Goal: Task Accomplishment & Management: Complete application form

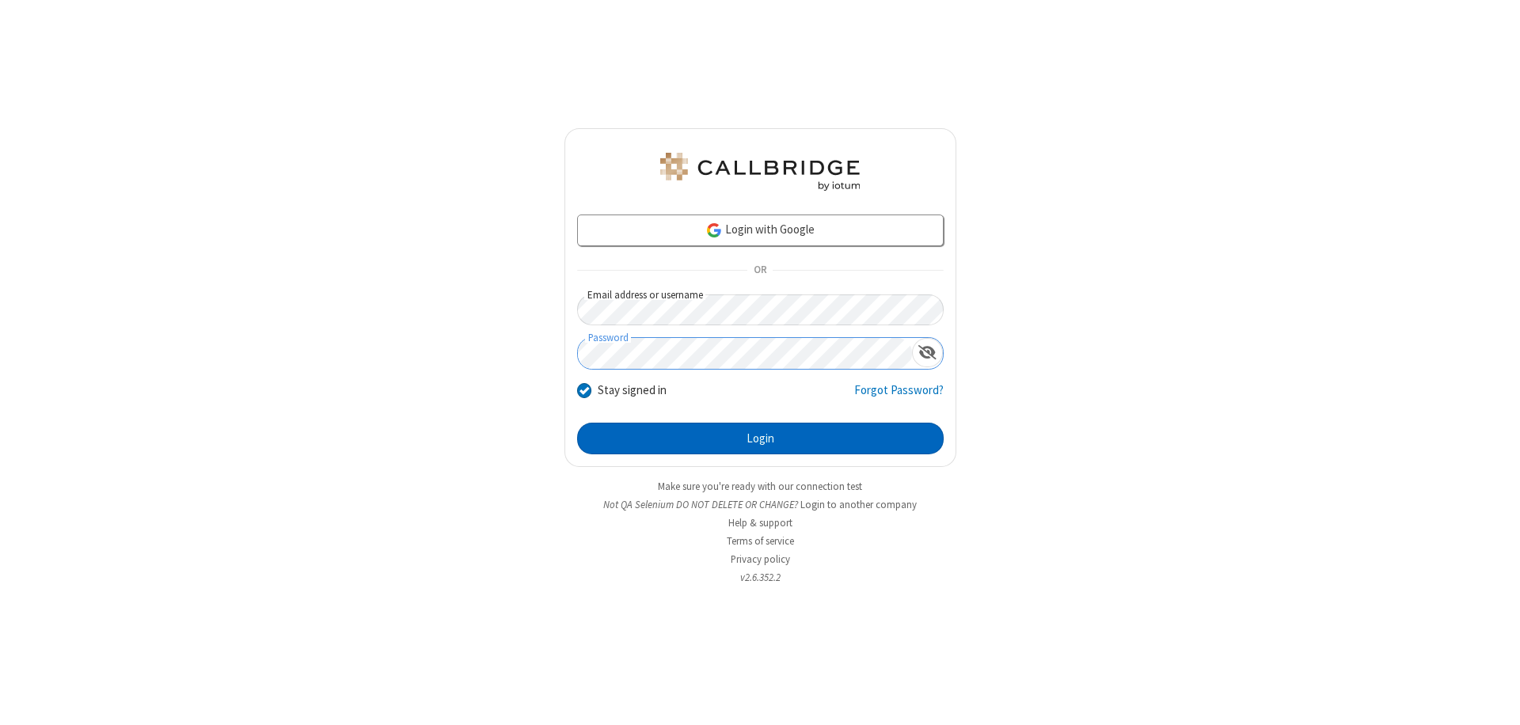
click at [760, 439] on button "Login" at bounding box center [760, 439] width 367 height 32
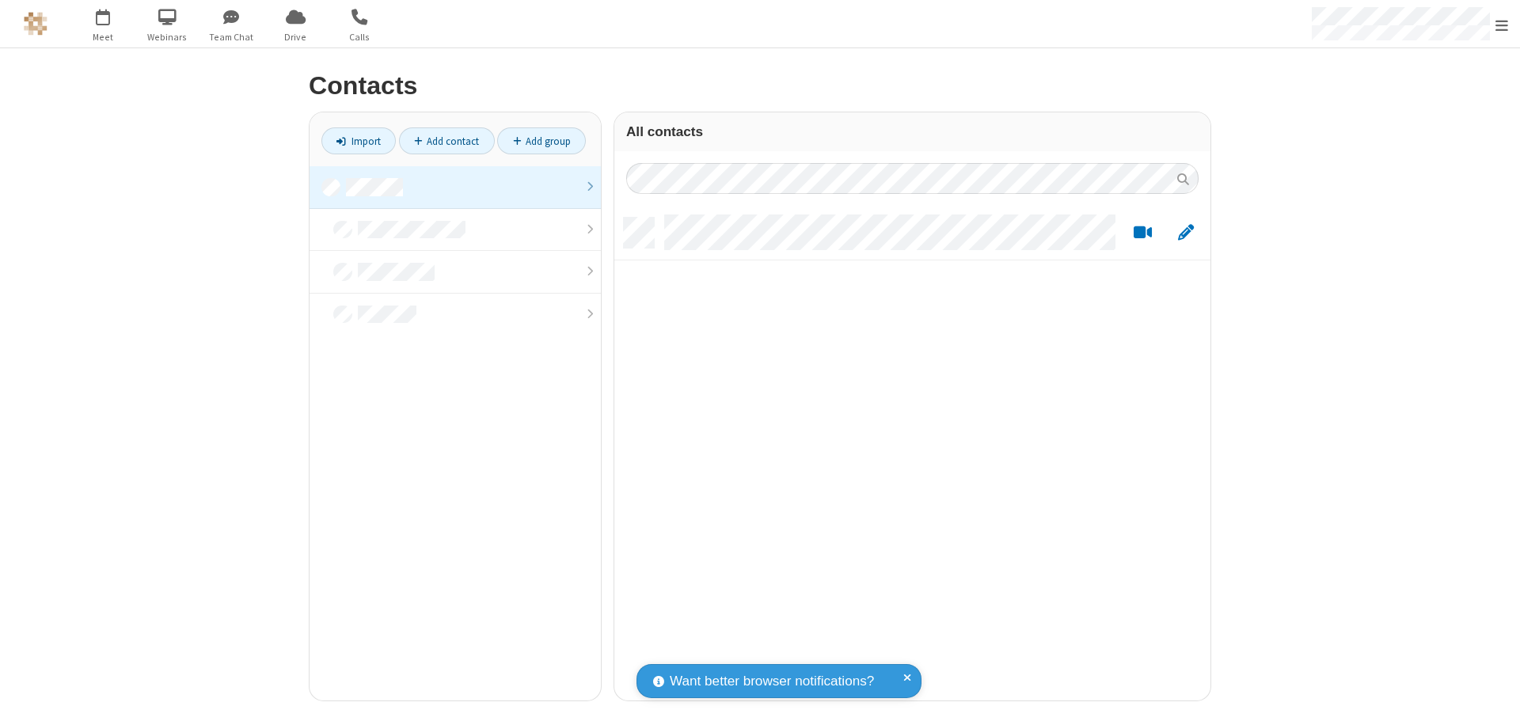
scroll to position [483, 584]
click at [455, 187] on link at bounding box center [455, 187] width 291 height 43
click at [447, 141] on link "Add contact" at bounding box center [447, 140] width 96 height 27
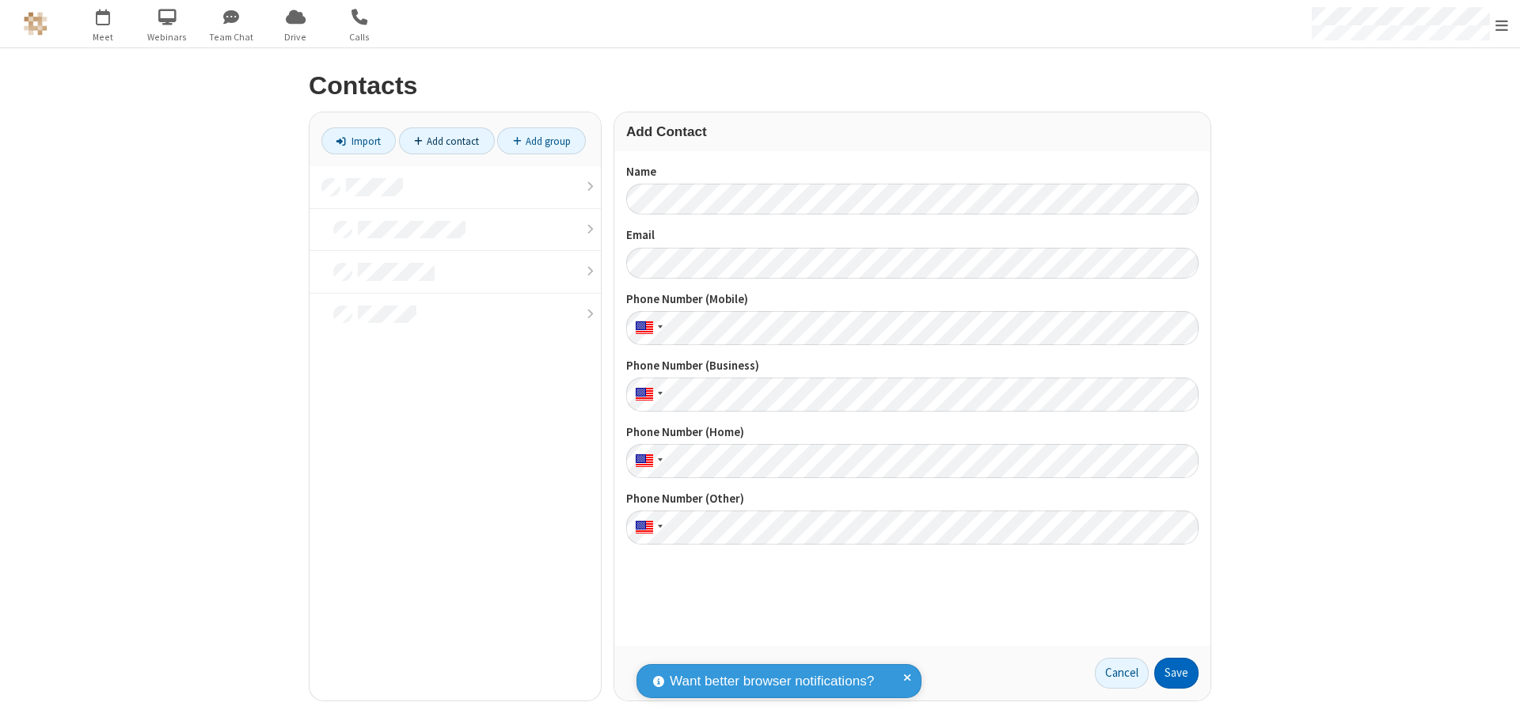
click at [1177, 673] on button "Save" at bounding box center [1177, 674] width 44 height 32
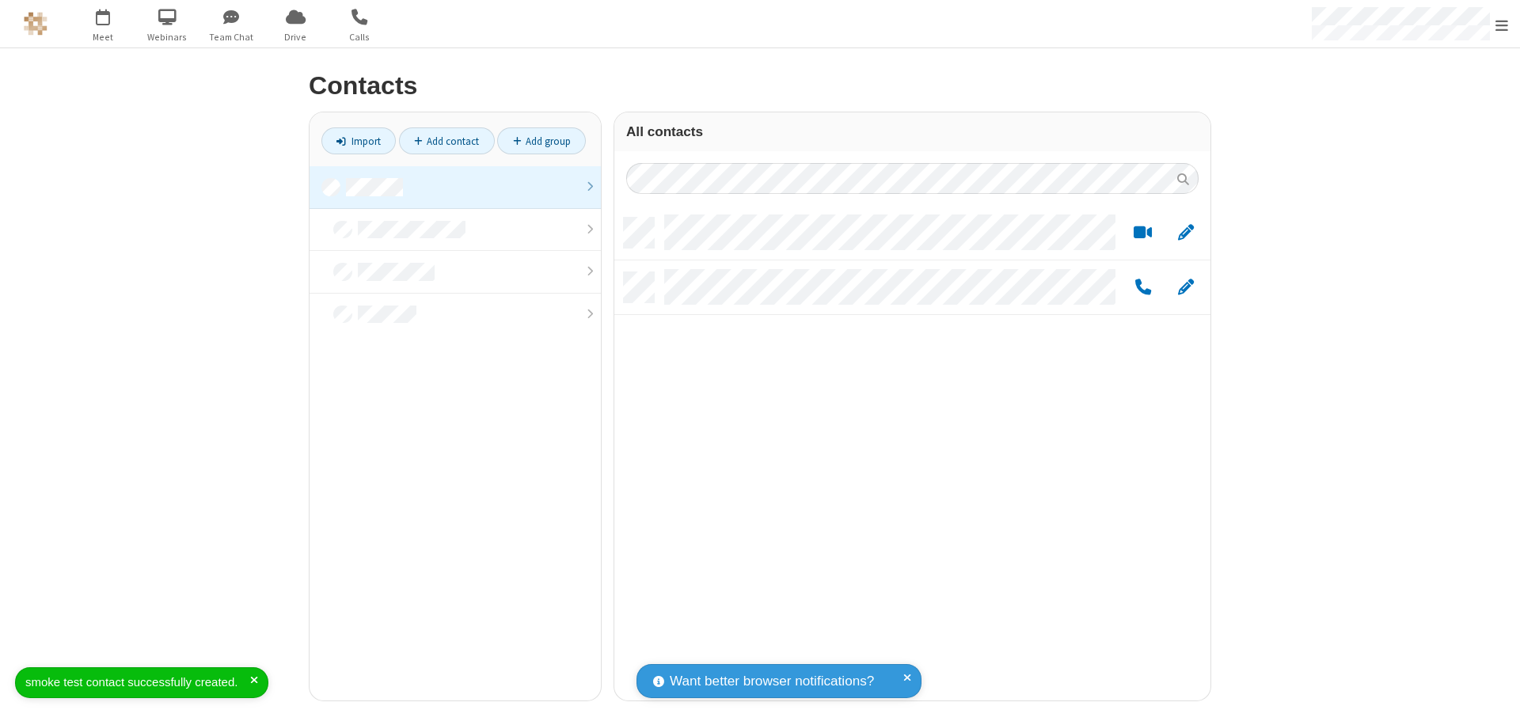
scroll to position [483, 584]
